Goal: Navigation & Orientation: Find specific page/section

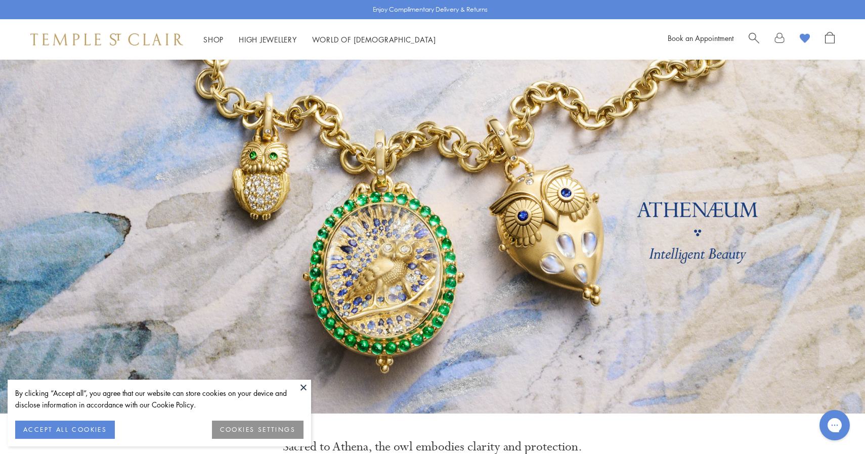
click at [755, 31] on div "Shop Shop Categories Amulets Pendants & Charms Lockets Chains & Leather Cords E…" at bounding box center [432, 39] width 865 height 40
click at [752, 36] on span "Search" at bounding box center [754, 37] width 11 height 11
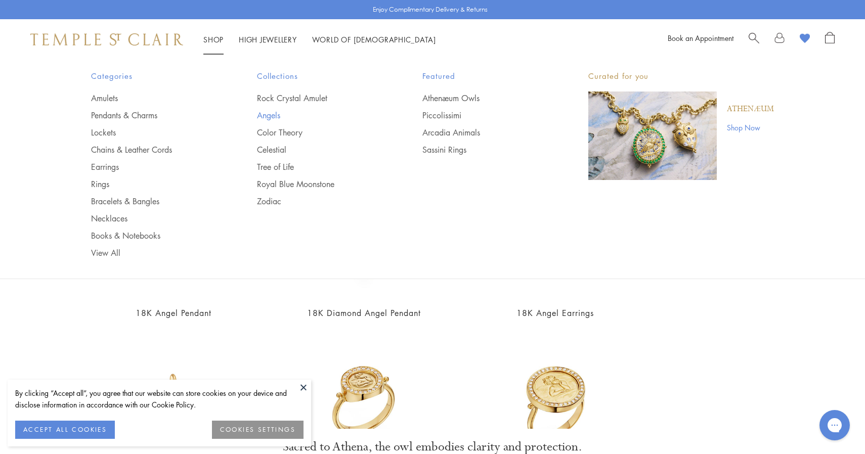
type input "****"
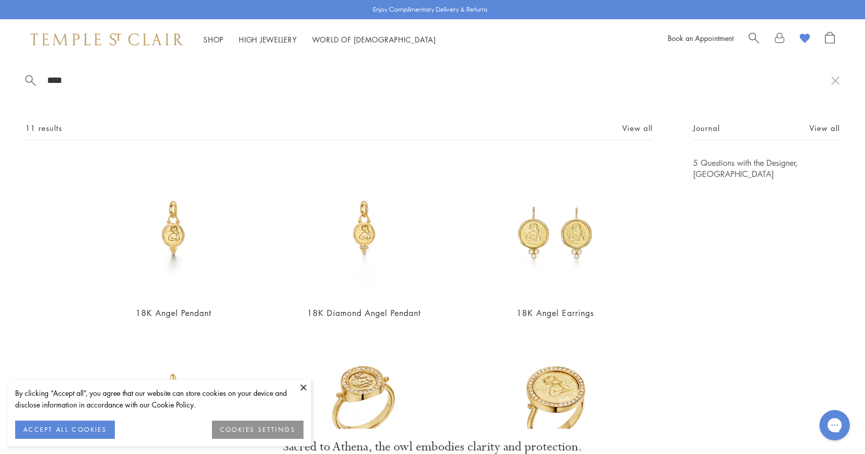
click at [267, 111] on link "Angels" at bounding box center [319, 115] width 125 height 11
